Goal: Find specific page/section: Find specific page/section

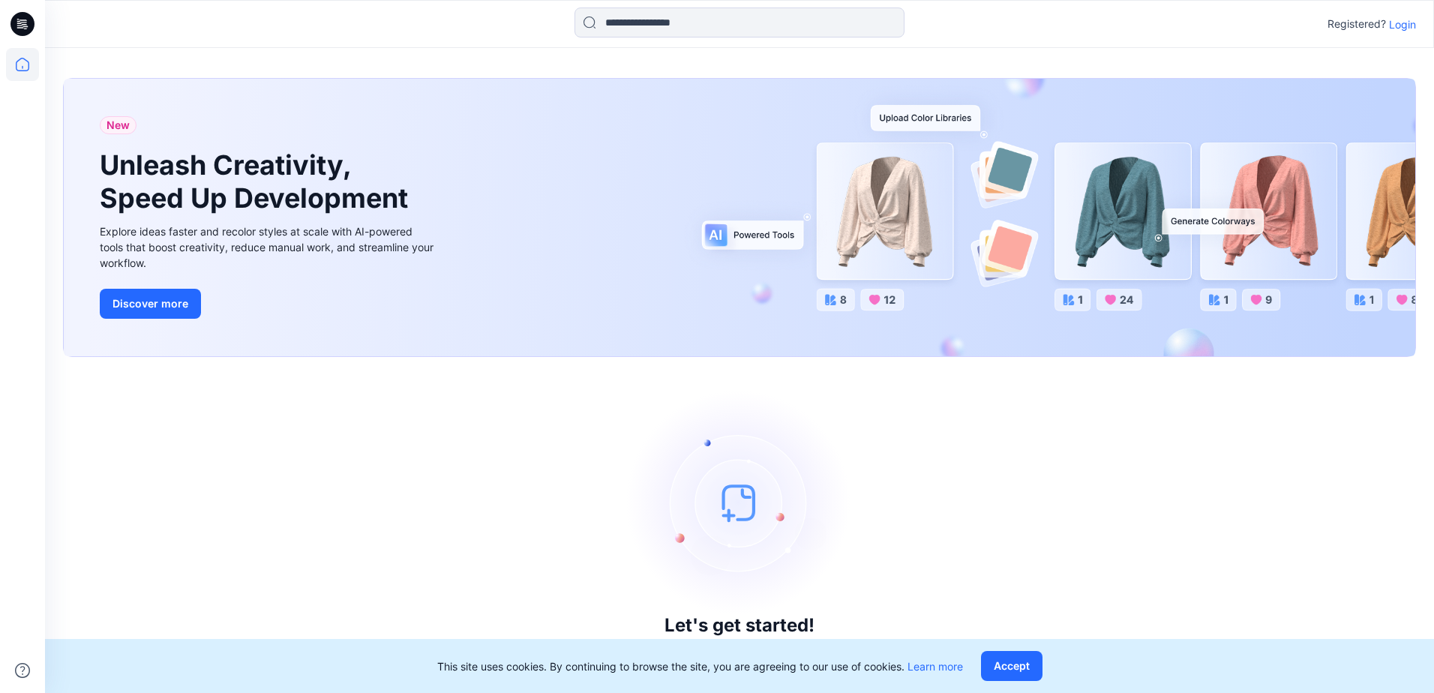
click at [1401, 25] on p "Login" at bounding box center [1402, 25] width 27 height 16
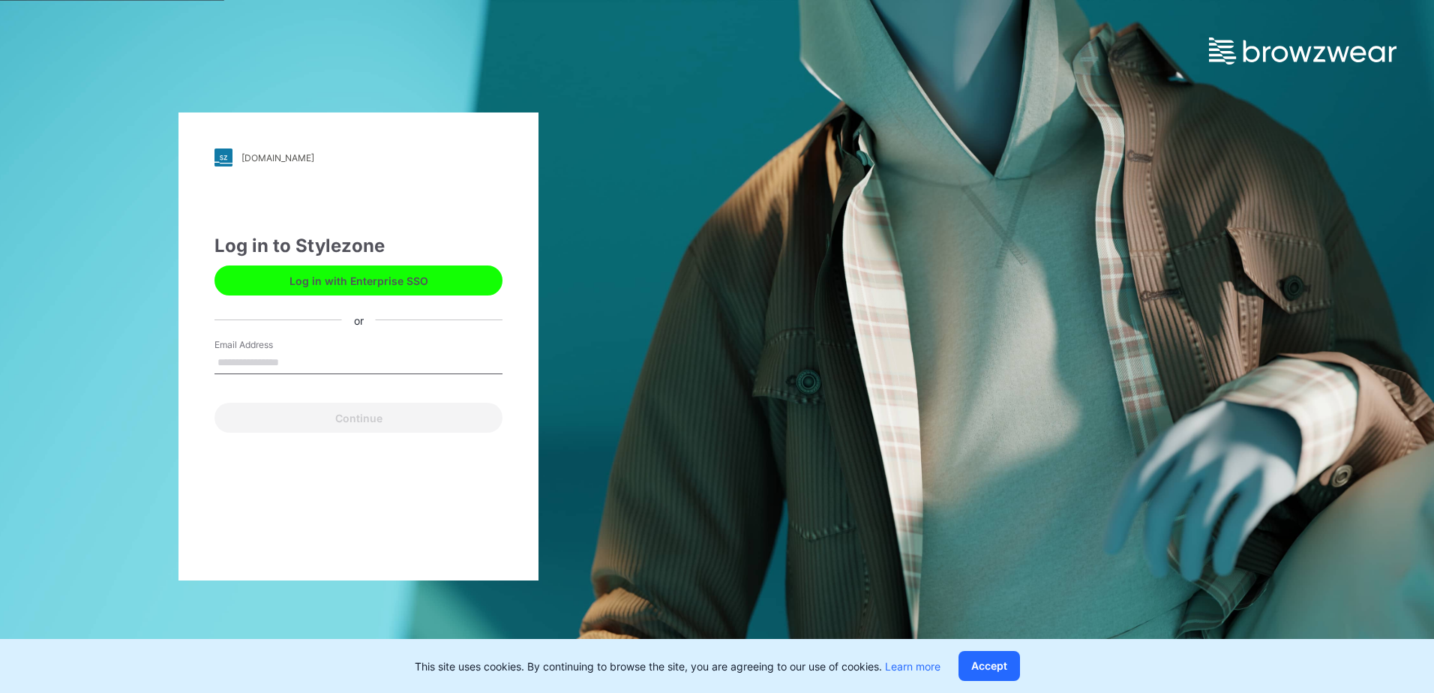
click at [399, 274] on button "Log in with Enterprise SSO" at bounding box center [359, 281] width 288 height 30
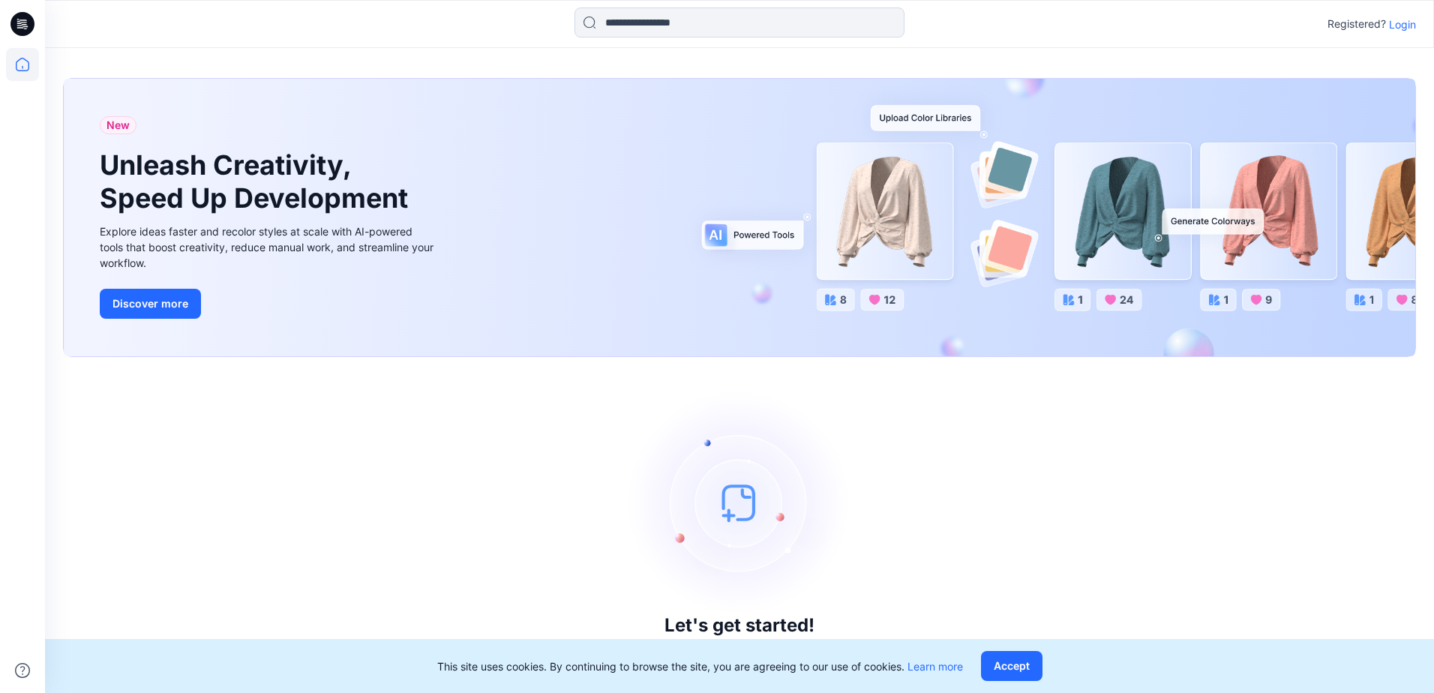
click at [1389, 23] on p "Login" at bounding box center [1402, 25] width 27 height 16
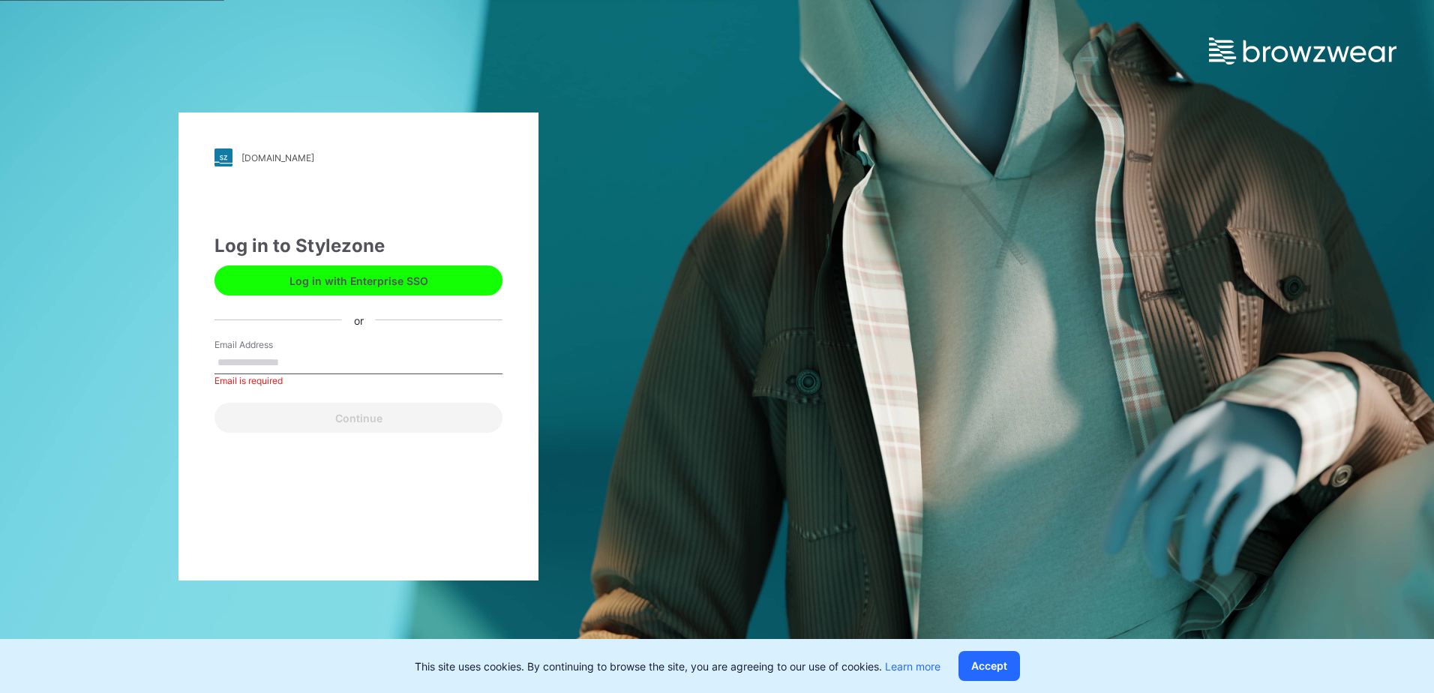
click at [398, 284] on button "Log in with Enterprise SSO" at bounding box center [359, 281] width 288 height 30
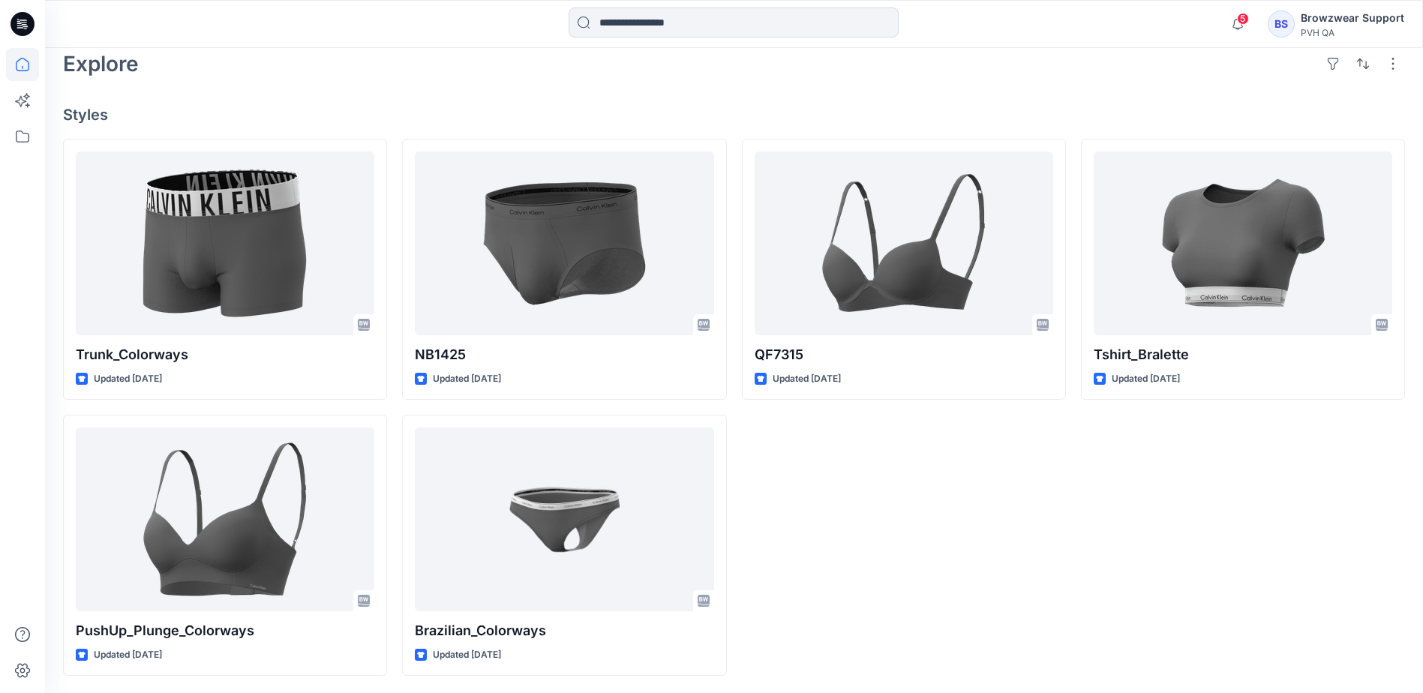
scroll to position [380, 0]
click at [27, 140] on icon at bounding box center [22, 136] width 33 height 33
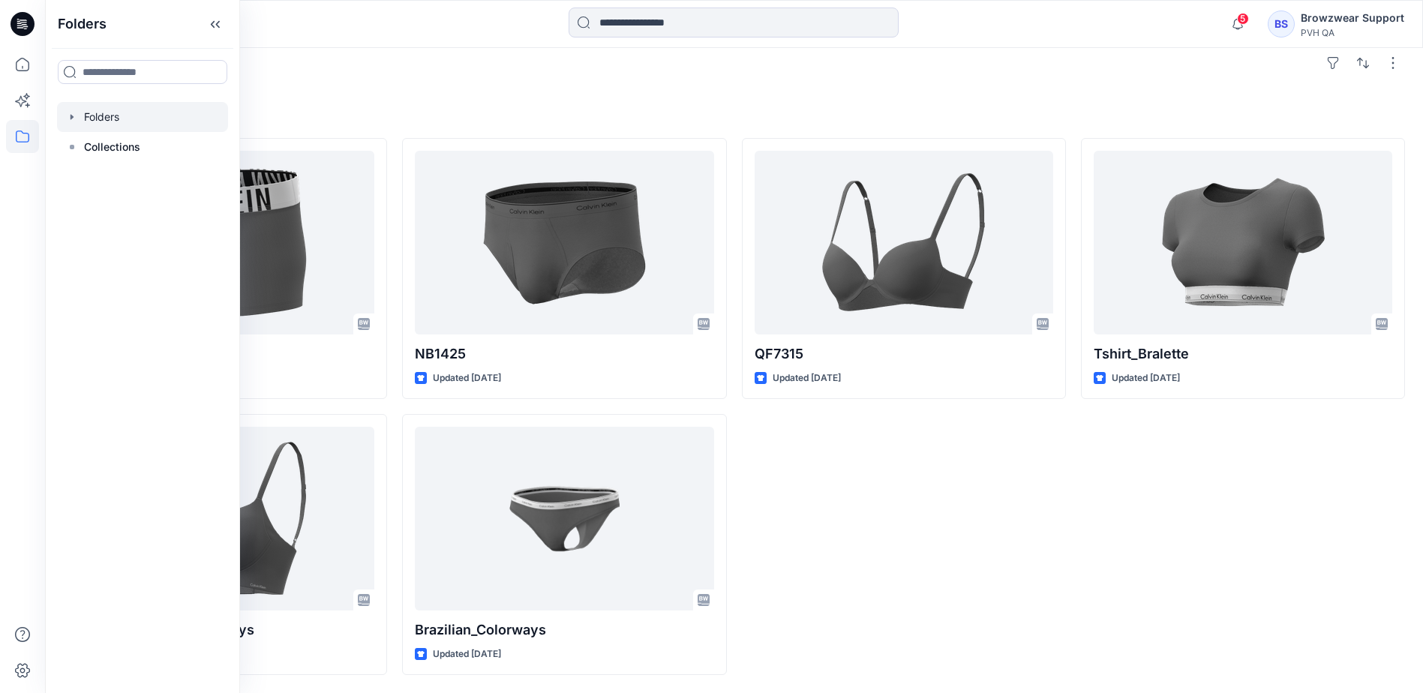
click at [77, 116] on icon "button" at bounding box center [72, 117] width 12 height 12
click at [111, 149] on p "CKU Color Automation Blocks" at bounding box center [173, 147] width 149 height 18
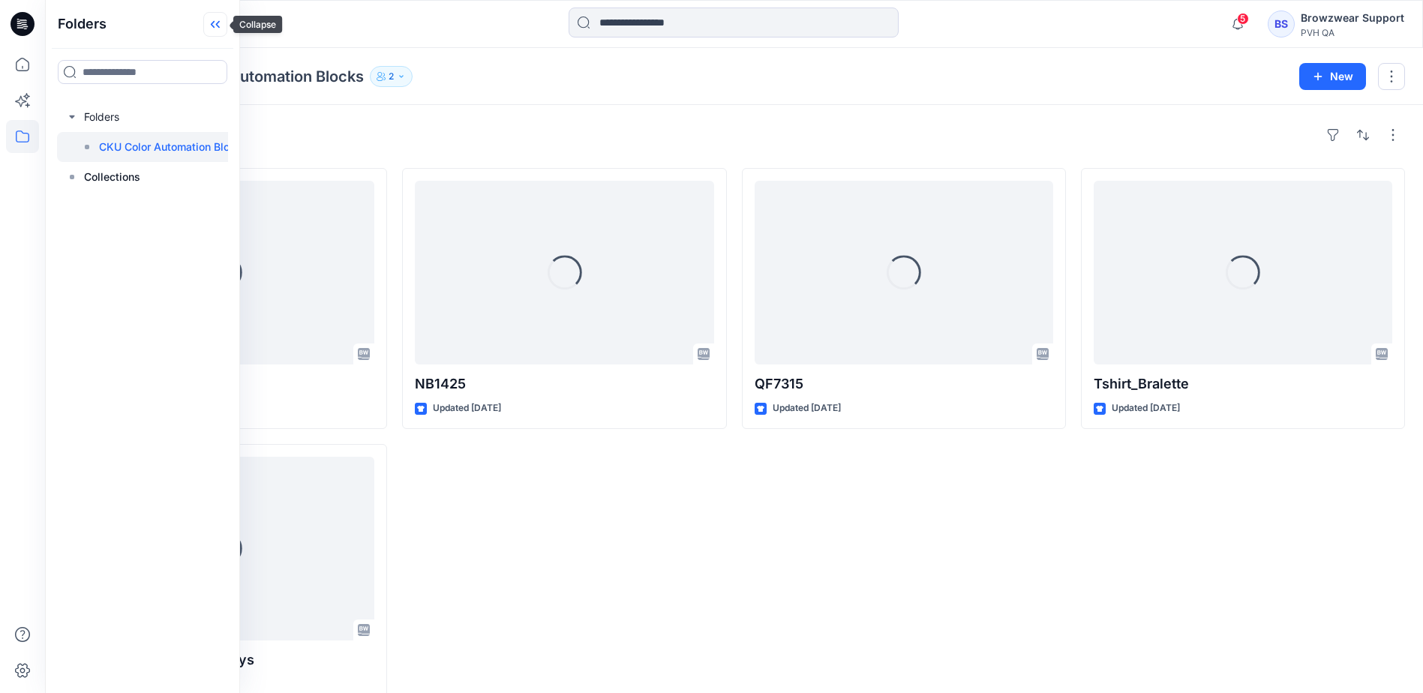
click at [214, 23] on icon at bounding box center [215, 24] width 24 height 25
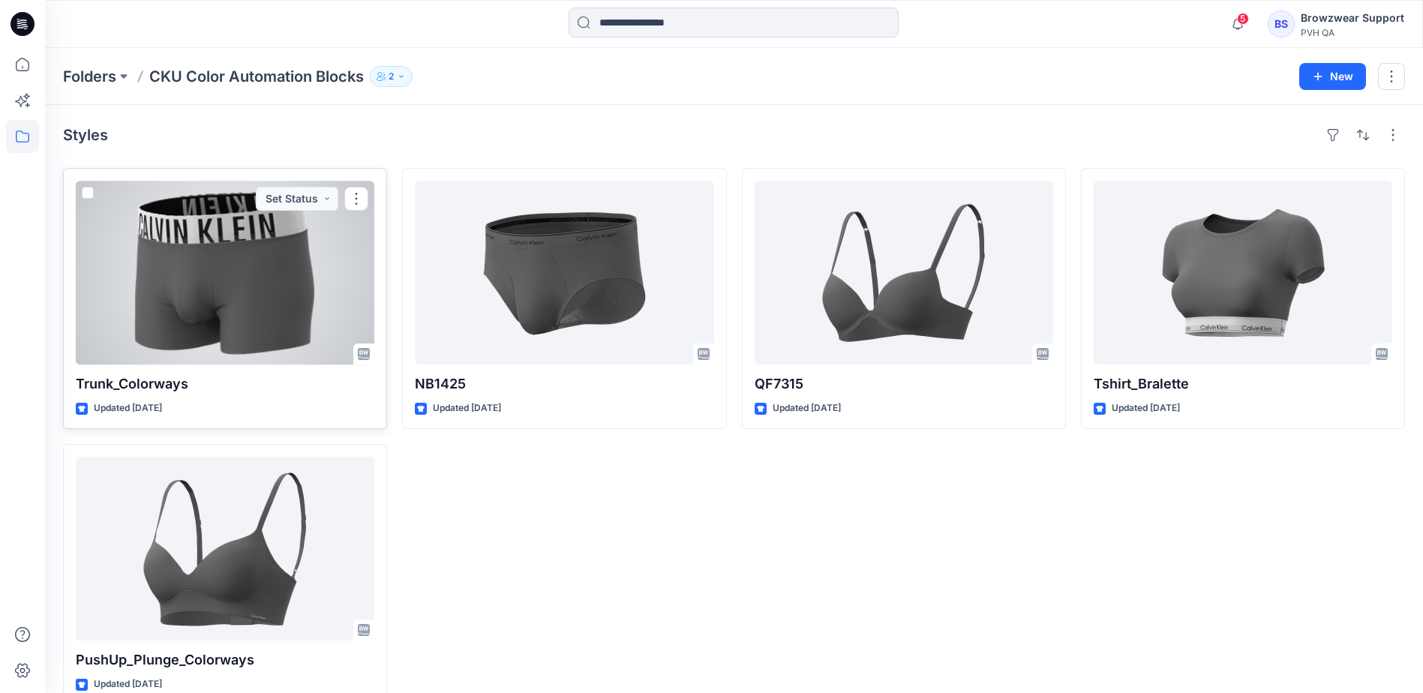
click at [276, 279] on div at bounding box center [225, 273] width 299 height 184
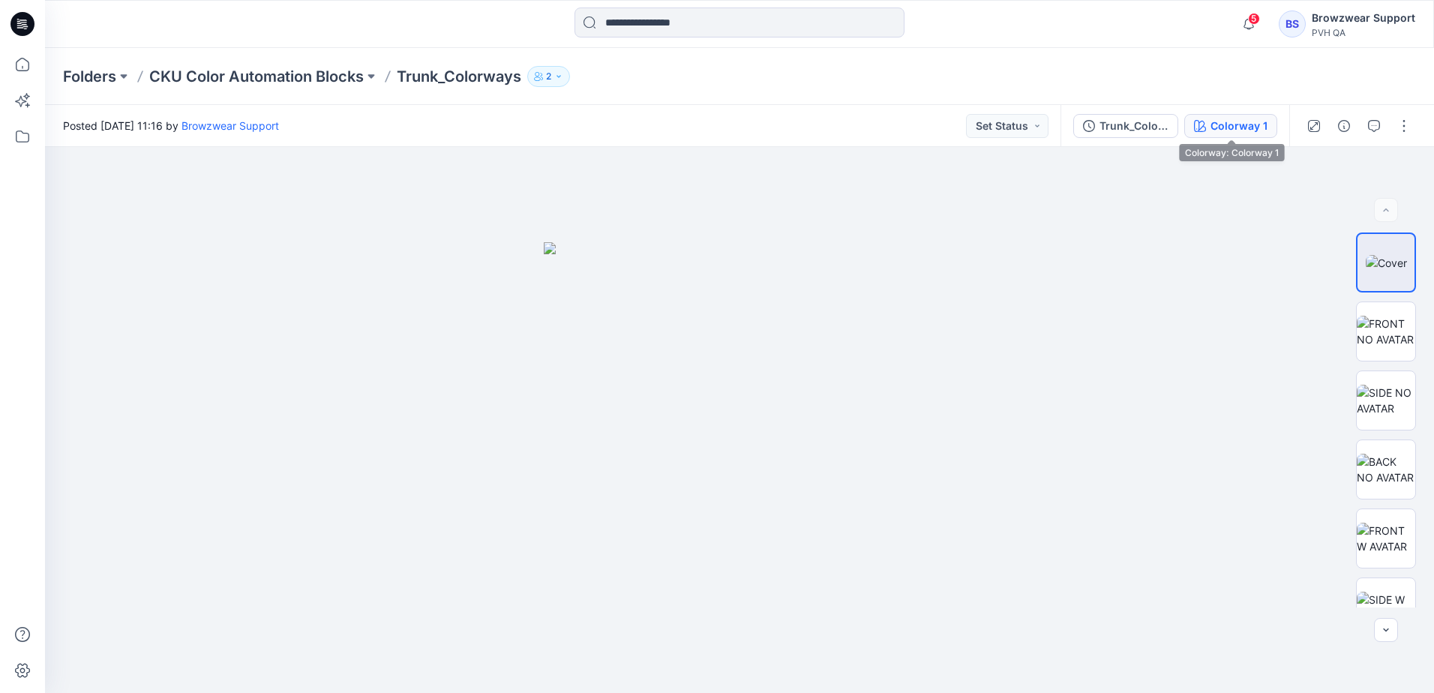
click at [1208, 125] on button "Colorway 1" at bounding box center [1230, 126] width 93 height 24
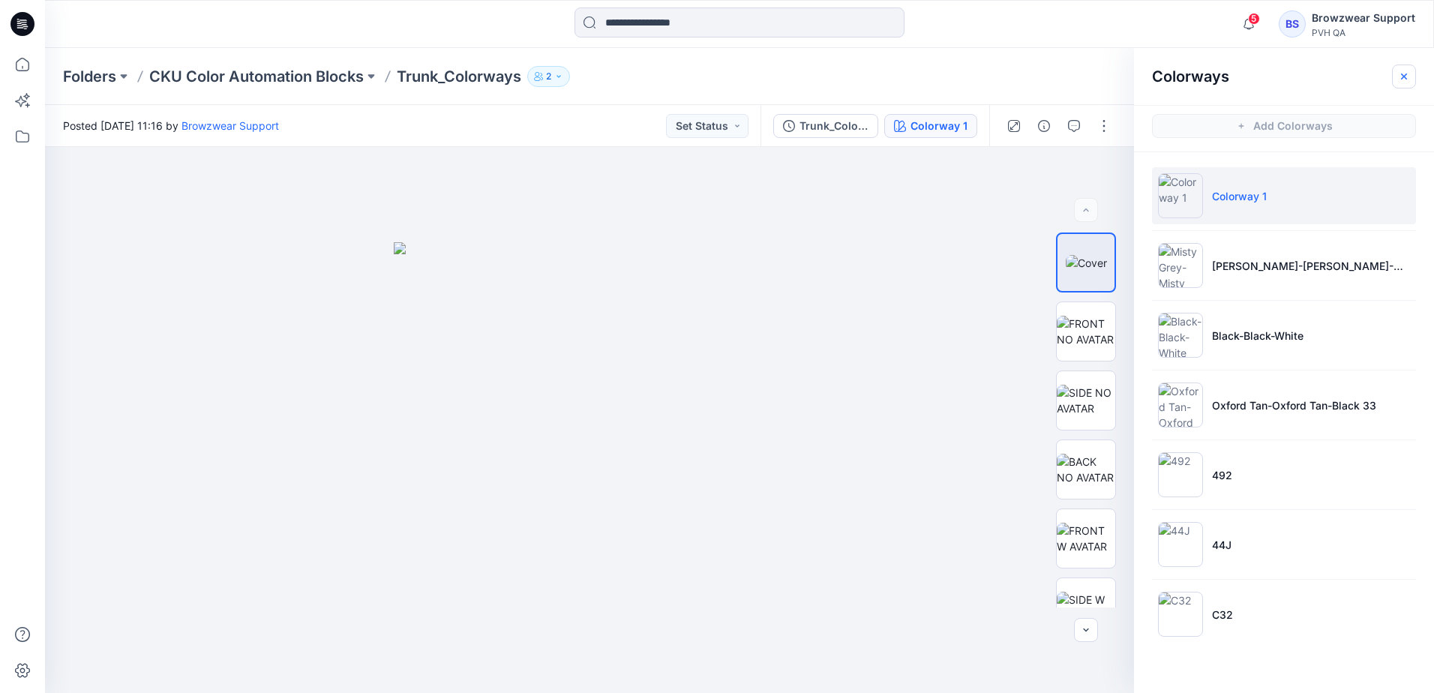
click at [1406, 79] on icon "button" at bounding box center [1404, 77] width 12 height 12
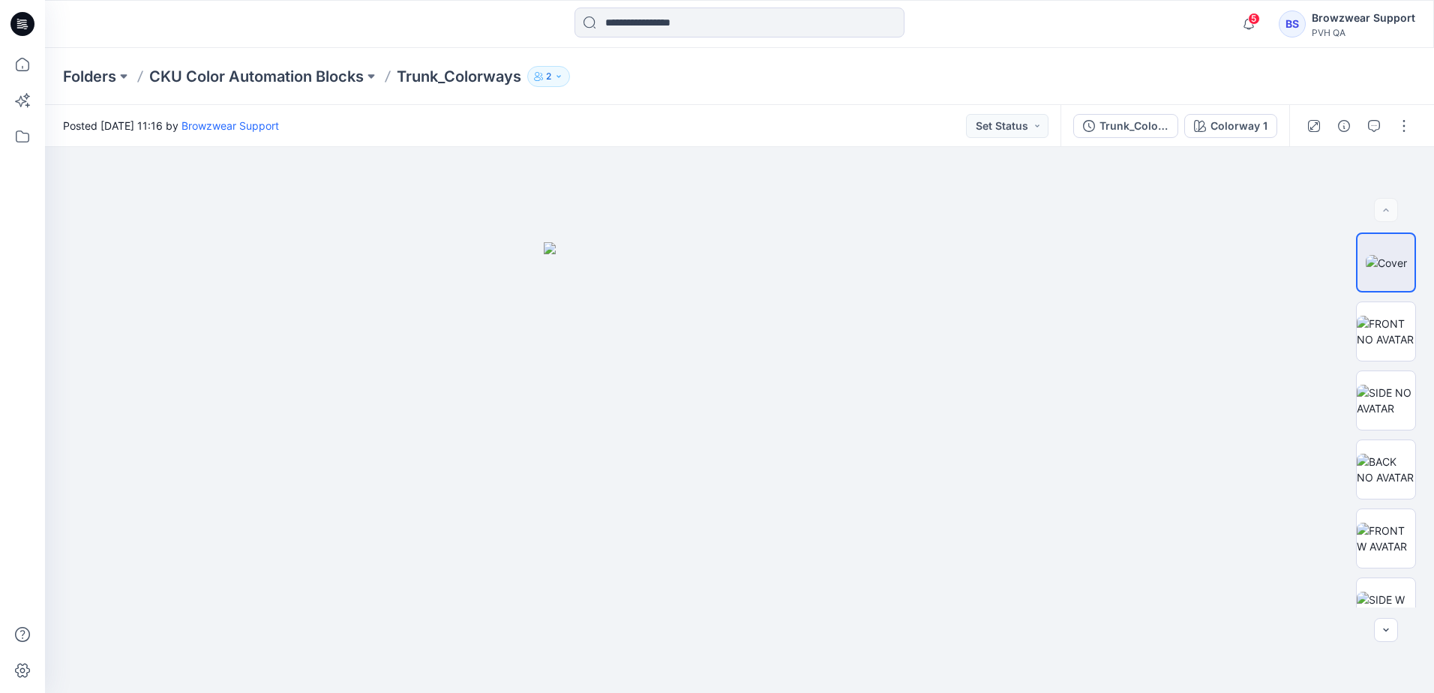
click at [749, 89] on div "Folders CKU Color Automation Blocks Trunk_Colorways 2" at bounding box center [739, 76] width 1389 height 57
click at [677, 125] on div "Posted [DATE] 11:16 by Browzwear Support Set Status" at bounding box center [553, 125] width 1016 height 41
click at [1217, 128] on div "Colorway 1" at bounding box center [1239, 126] width 57 height 17
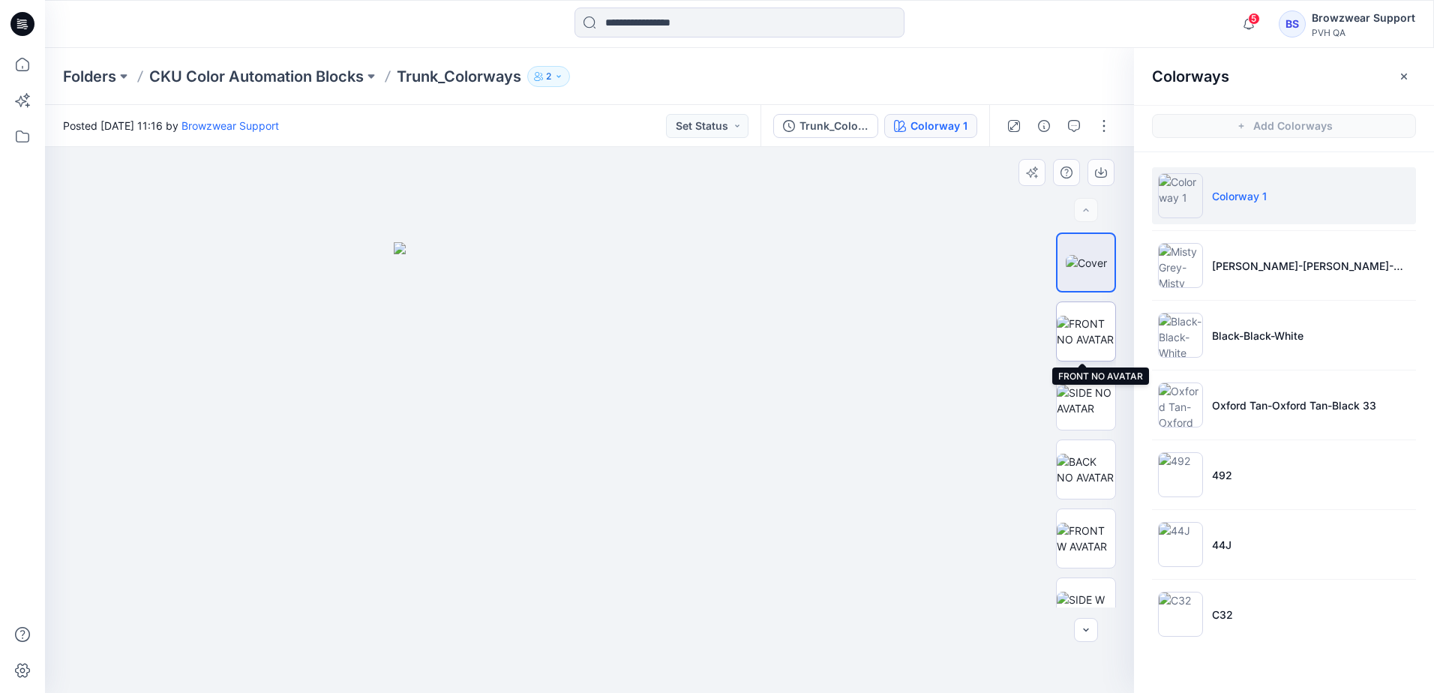
click at [1082, 328] on img at bounding box center [1086, 332] width 59 height 32
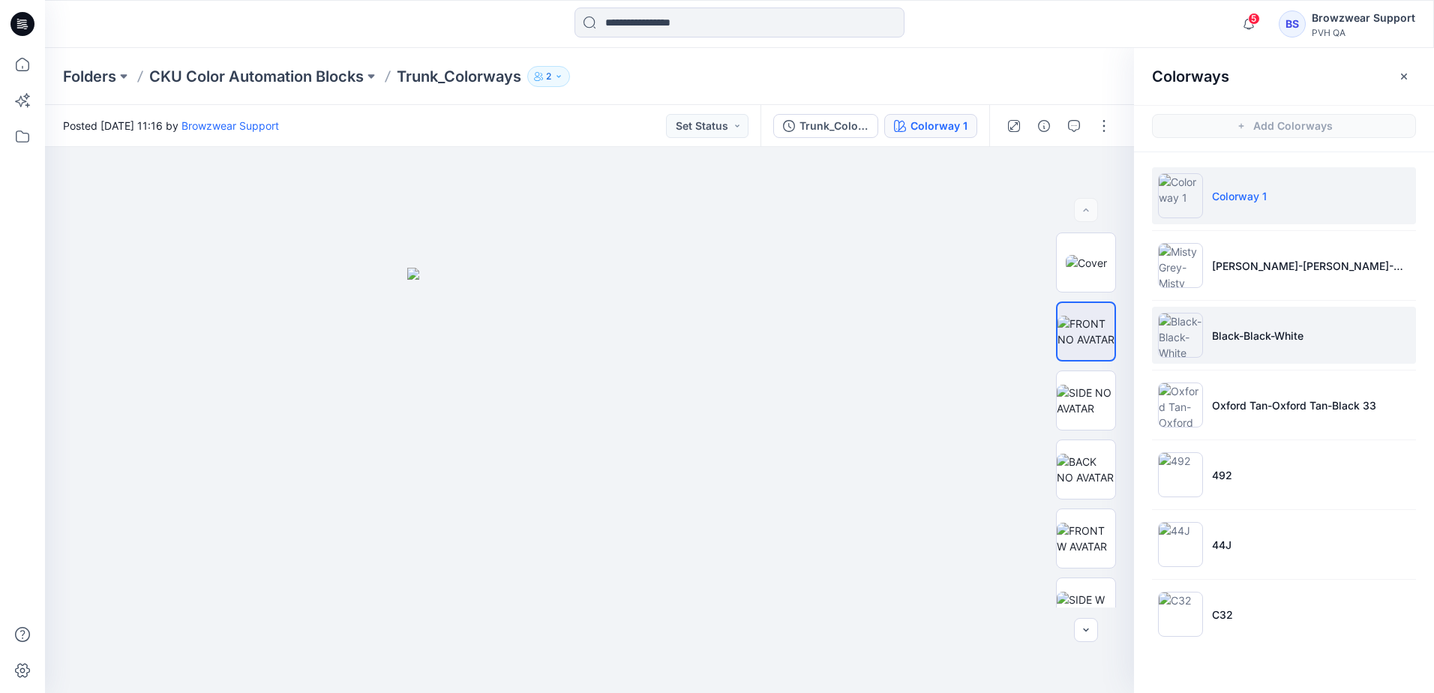
click at [1254, 337] on p "Black-Black-White" at bounding box center [1258, 336] width 92 height 16
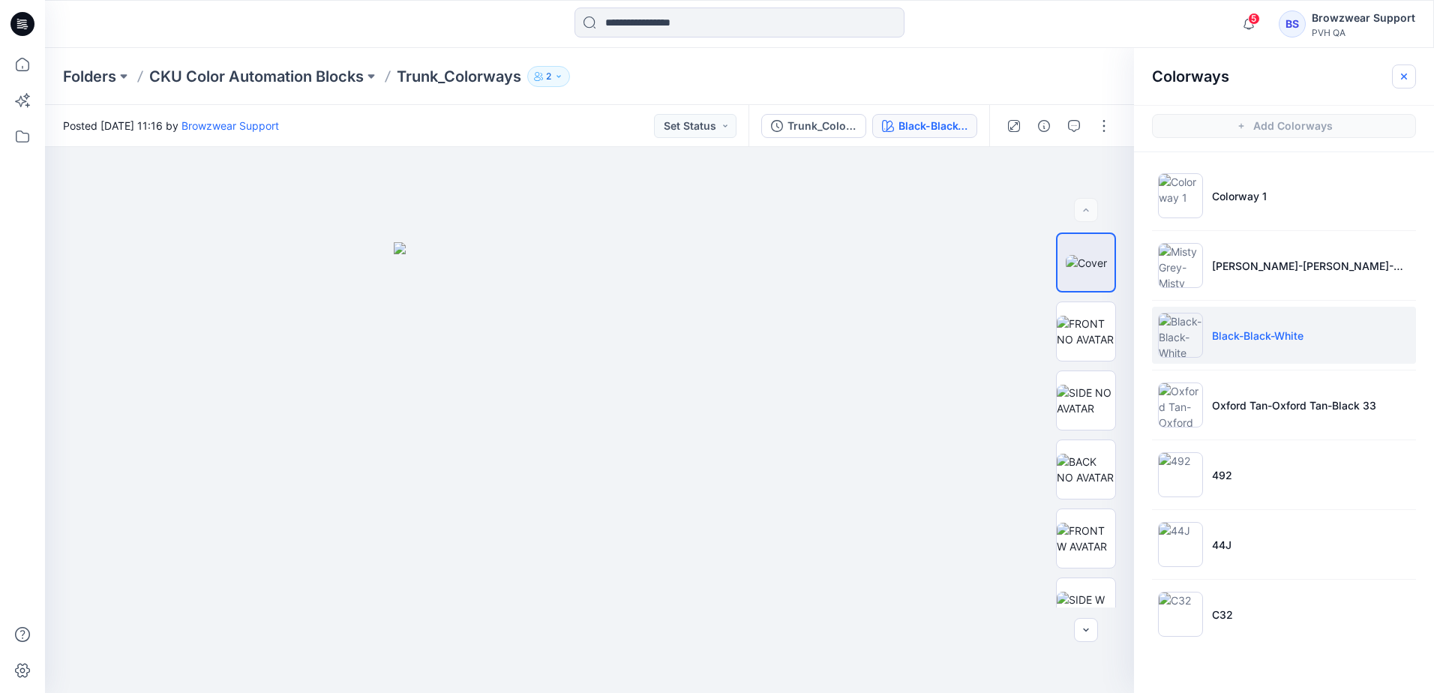
click at [1407, 71] on icon "button" at bounding box center [1404, 77] width 12 height 12
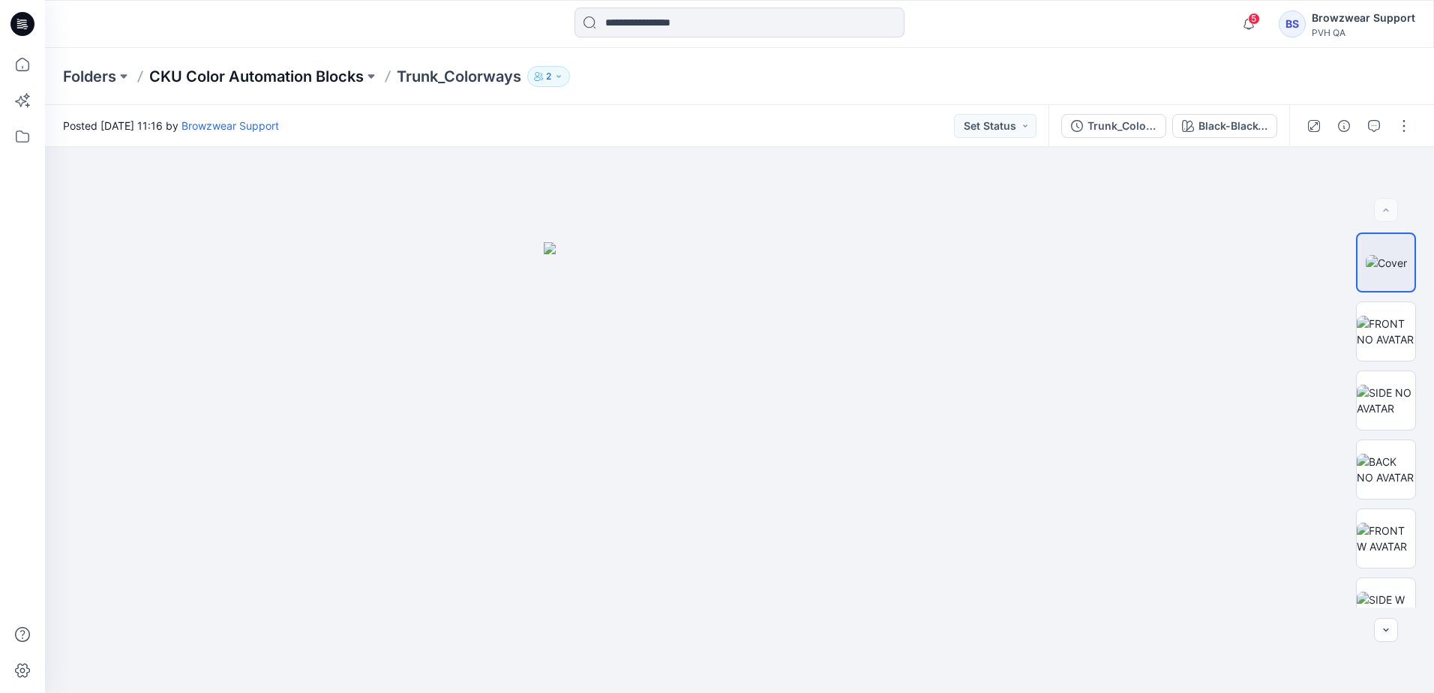
click at [320, 71] on p "CKU Color Automation Blocks" at bounding box center [256, 76] width 215 height 21
